Goal: Task Accomplishment & Management: Complete application form

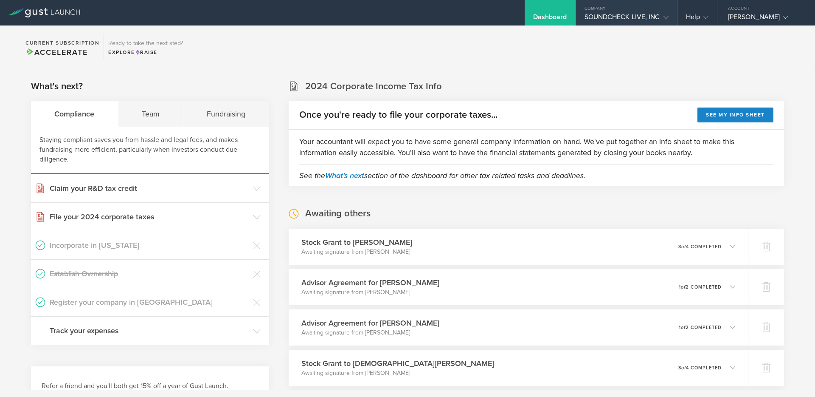
click at [640, 18] on div "SOUNDCHECK LIVE, INC" at bounding box center [627, 19] width 84 height 13
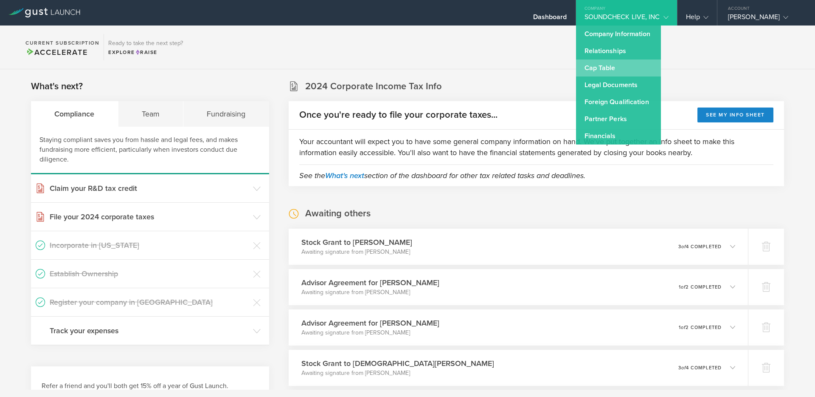
click at [610, 67] on link "Cap Table" at bounding box center [618, 67] width 85 height 17
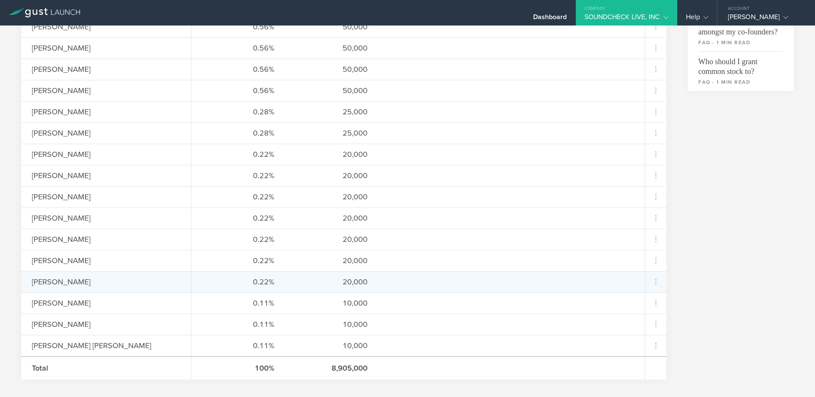
scroll to position [347, 0]
click at [658, 281] on icon at bounding box center [656, 279] width 10 height 10
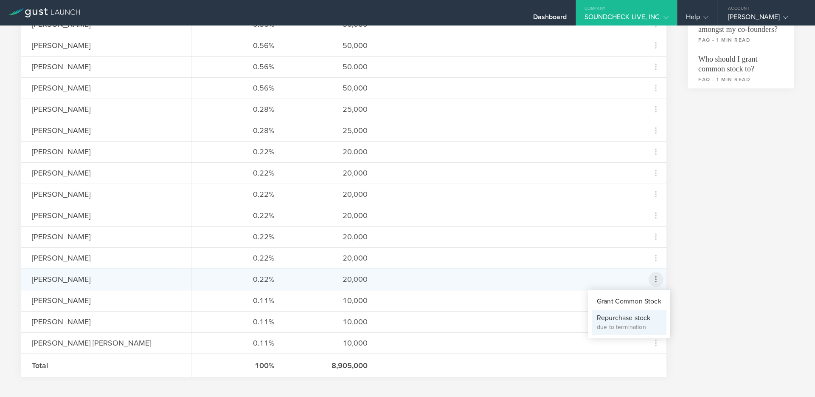
click at [610, 317] on div "Repurchase stock" at bounding box center [629, 318] width 65 height 10
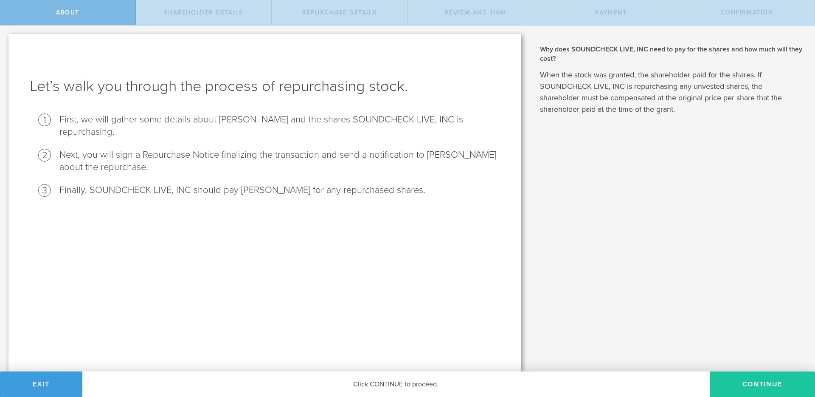
click at [738, 386] on button "Continue" at bounding box center [762, 383] width 105 height 25
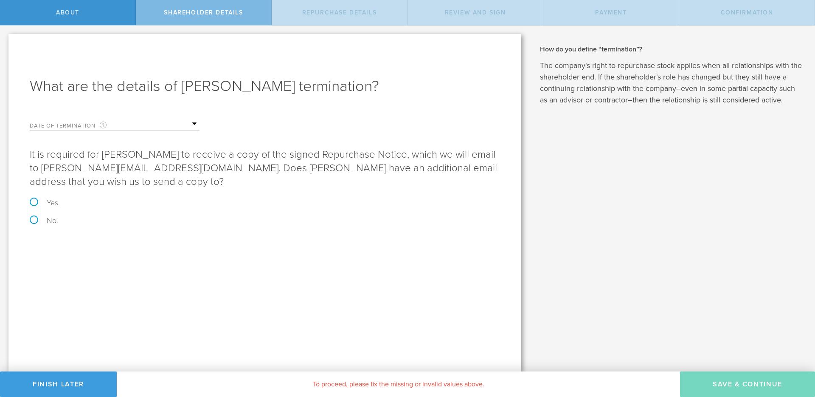
click at [149, 127] on input "text" at bounding box center [157, 124] width 85 height 13
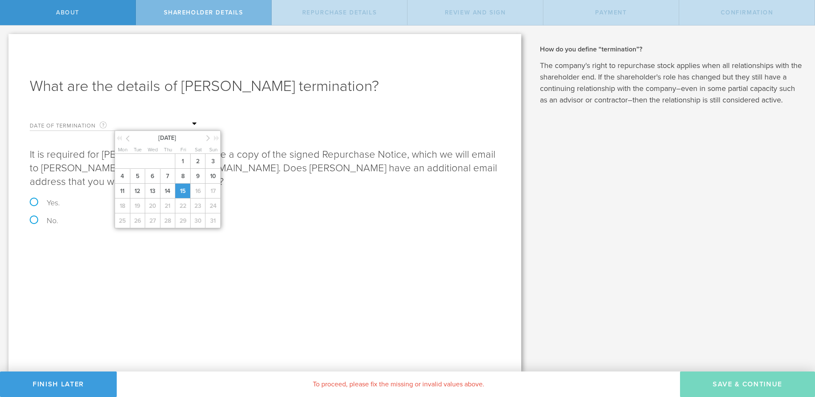
click at [186, 186] on span "15" at bounding box center [182, 190] width 15 height 15
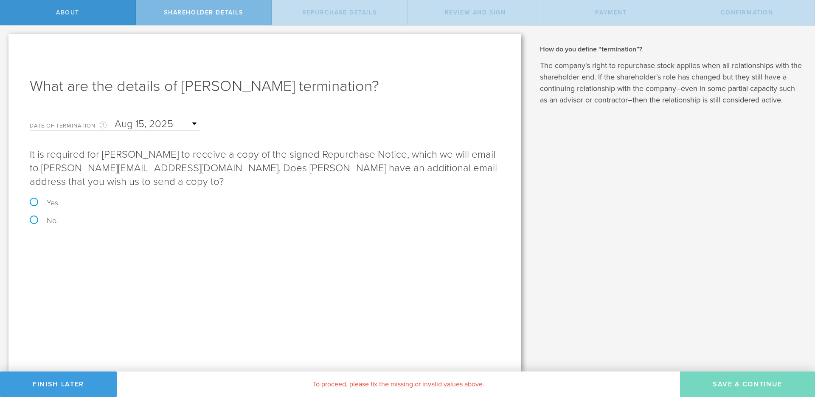
click at [47, 223] on label "No." at bounding box center [265, 221] width 471 height 8
click at [6, 43] on input "No." at bounding box center [3, 34] width 6 height 18
radio input "true"
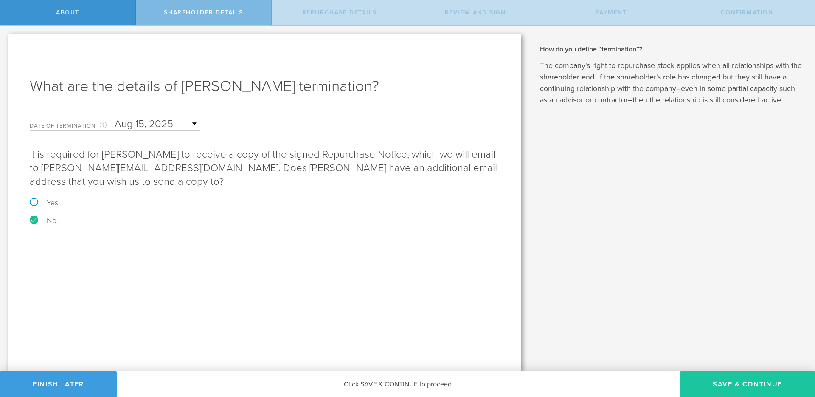
click at [759, 384] on button "Save & Continue" at bounding box center [747, 383] width 135 height 25
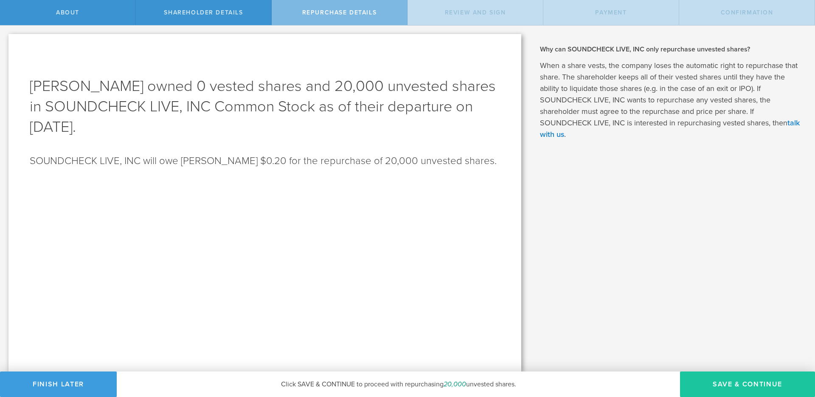
click at [730, 383] on button "Save & Continue" at bounding box center [747, 383] width 135 height 25
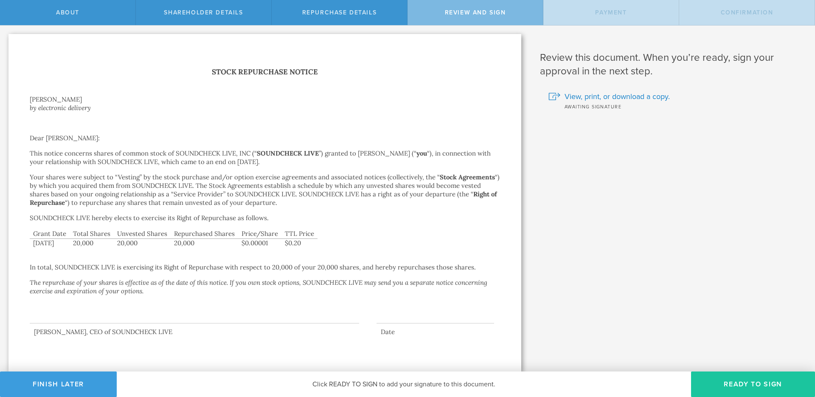
click at [756, 391] on button "Ready to Sign" at bounding box center [753, 383] width 124 height 25
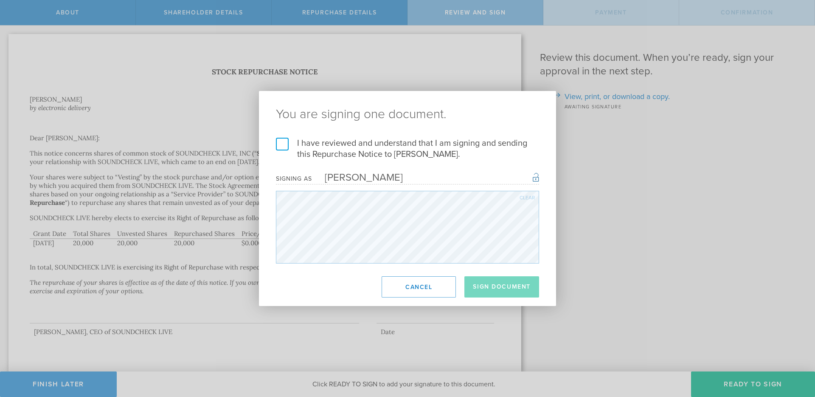
click at [350, 158] on label "I have reviewed and understand that I am signing and sending this Repurchase No…" at bounding box center [407, 149] width 263 height 22
click at [0, 0] on input "I have reviewed and understand that I am signing and sending this Repurchase No…" at bounding box center [0, 0] width 0 height 0
click at [515, 284] on button "Sign Document" at bounding box center [502, 286] width 75 height 21
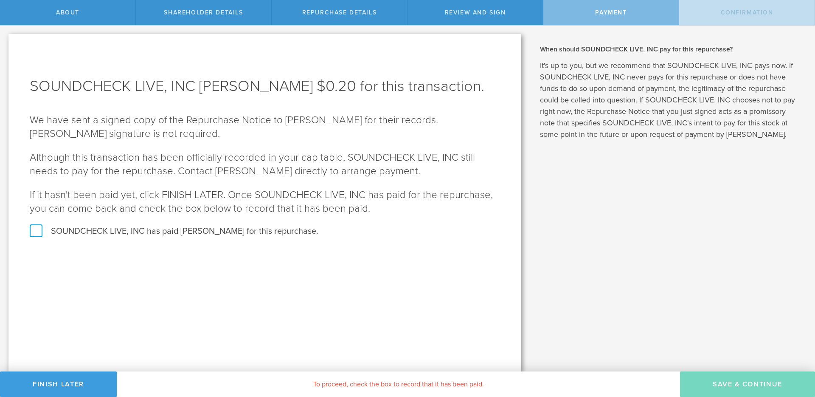
click at [234, 237] on label "SOUNDCHECK LIVE, INC has paid [PERSON_NAME] for this repurchase." at bounding box center [265, 231] width 471 height 11
click at [6, 43] on input "SOUNDCHECK LIVE, INC has paid [PERSON_NAME] for this repurchase." at bounding box center [3, 34] width 6 height 18
checkbox input "true"
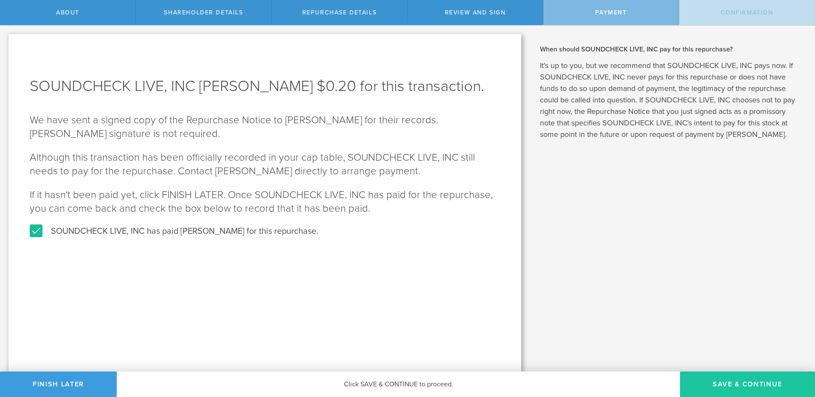
click at [729, 381] on button "SAVE & CONTINUE" at bounding box center [747, 383] width 135 height 25
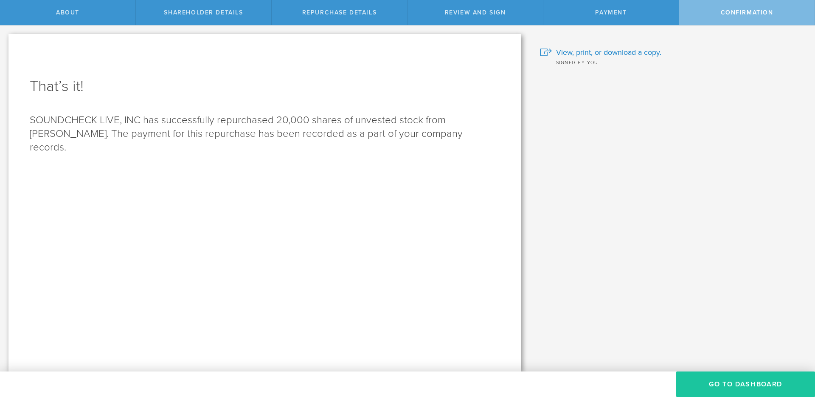
click at [719, 382] on button "Go to Dashboard" at bounding box center [746, 383] width 139 height 25
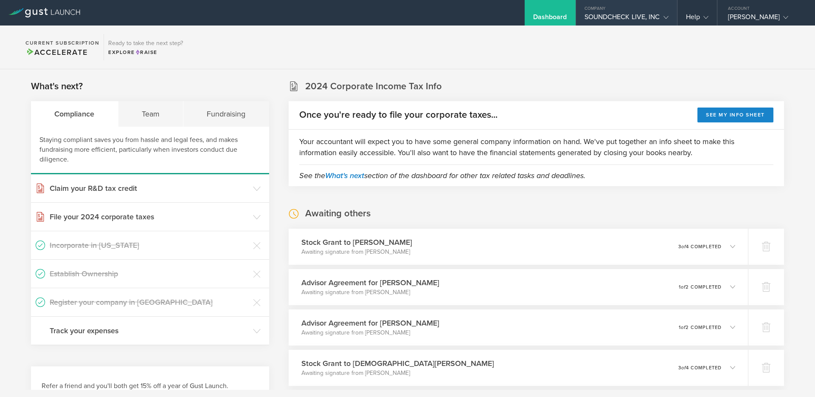
click at [592, 18] on div "SOUNDCHECK LIVE, INC" at bounding box center [627, 19] width 84 height 13
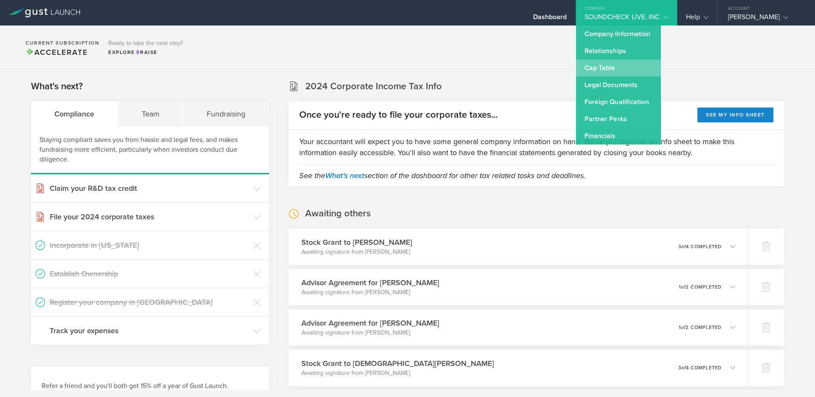
click at [594, 65] on link "Cap Table" at bounding box center [618, 67] width 85 height 17
